Goal: Information Seeking & Learning: Learn about a topic

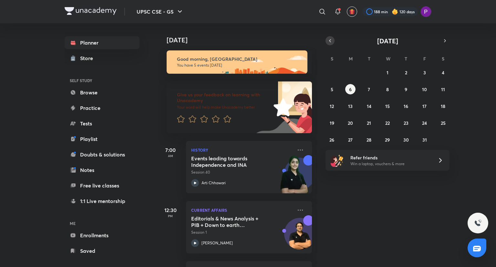
click at [333, 42] on icon "button" at bounding box center [330, 41] width 5 height 6
click at [390, 74] on button "3" at bounding box center [388, 72] width 10 height 10
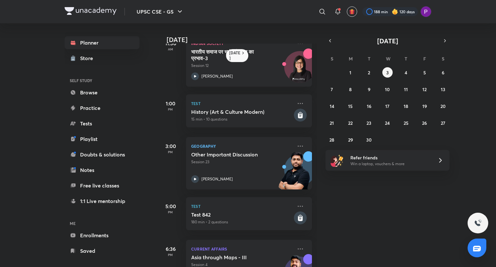
scroll to position [155, 0]
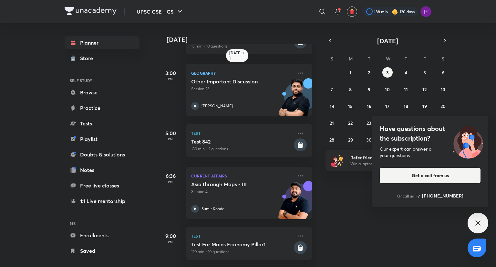
click at [478, 222] on icon at bounding box center [478, 223] width 8 height 8
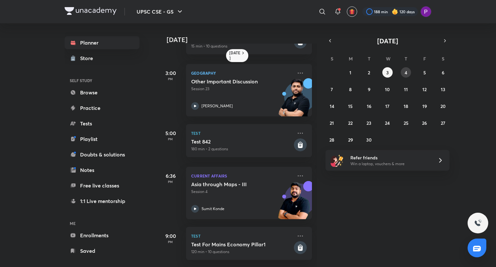
click at [405, 72] on abbr "4" at bounding box center [406, 72] width 3 height 6
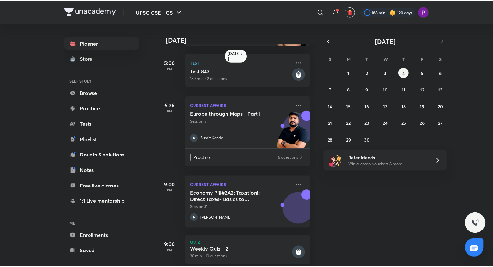
scroll to position [235, 0]
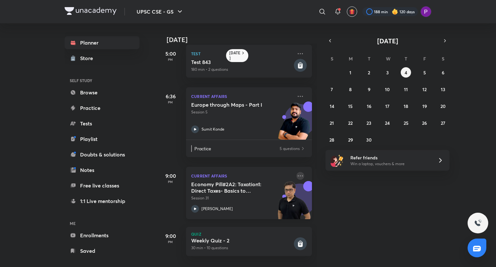
click at [297, 172] on icon at bounding box center [301, 176] width 8 height 8
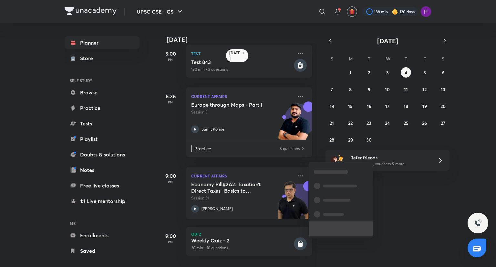
click at [334, 226] on li at bounding box center [341, 228] width 64 height 14
click at [336, 229] on p "Go to course page" at bounding box center [345, 230] width 45 height 7
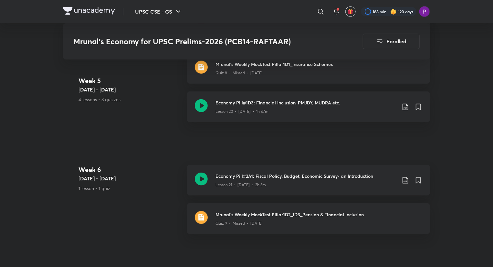
scroll to position [1577, 0]
